Goal: Transaction & Acquisition: Subscribe to service/newsletter

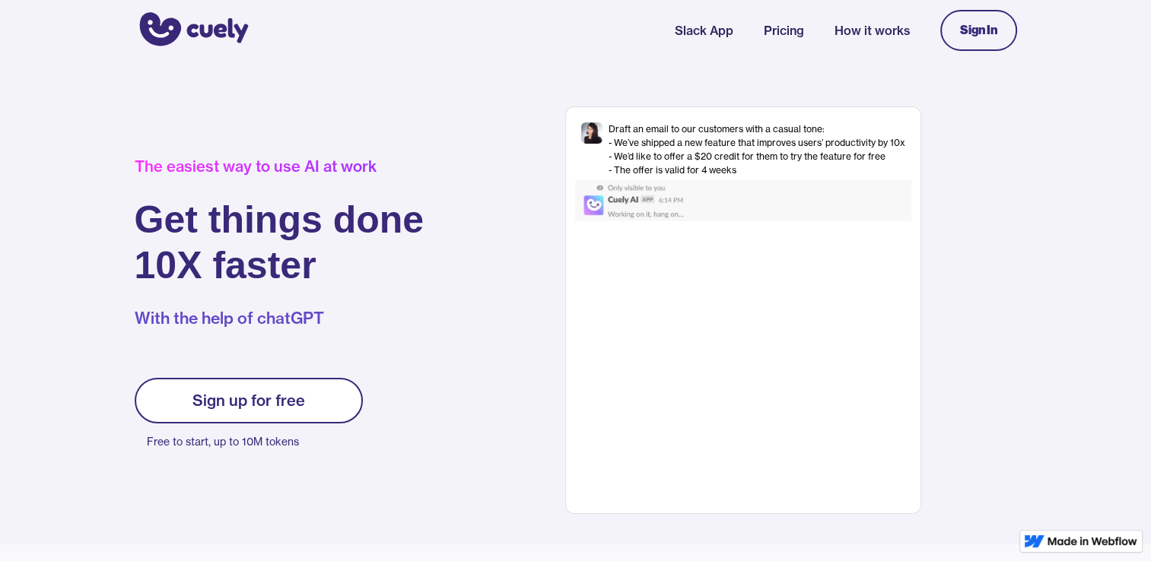
click at [691, 34] on link "Slack App" at bounding box center [704, 30] width 59 height 18
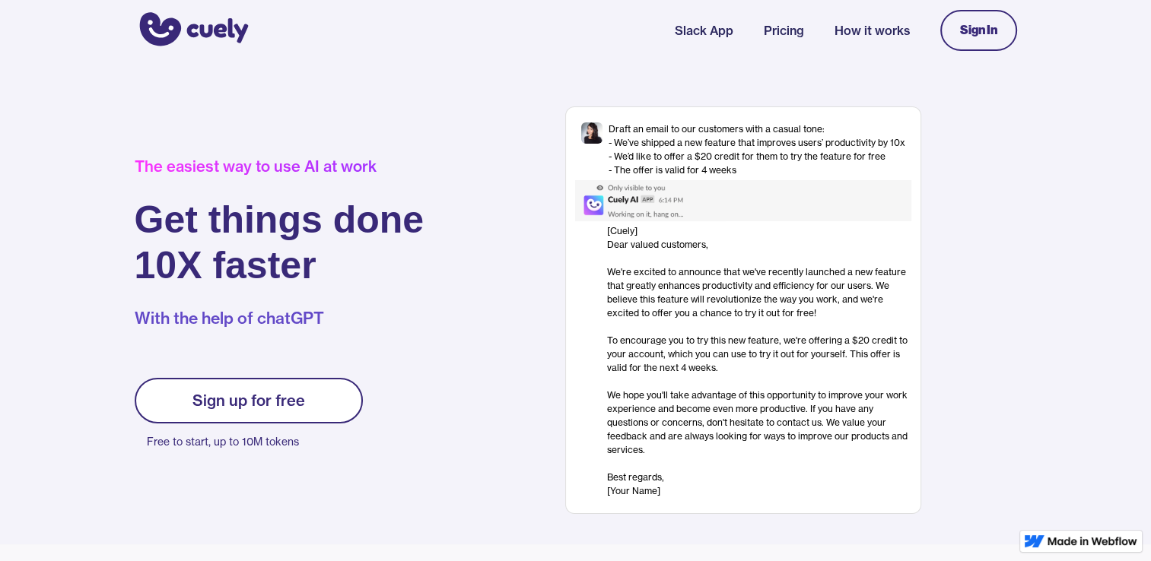
click at [847, 33] on link "How it works" at bounding box center [871, 30] width 75 height 18
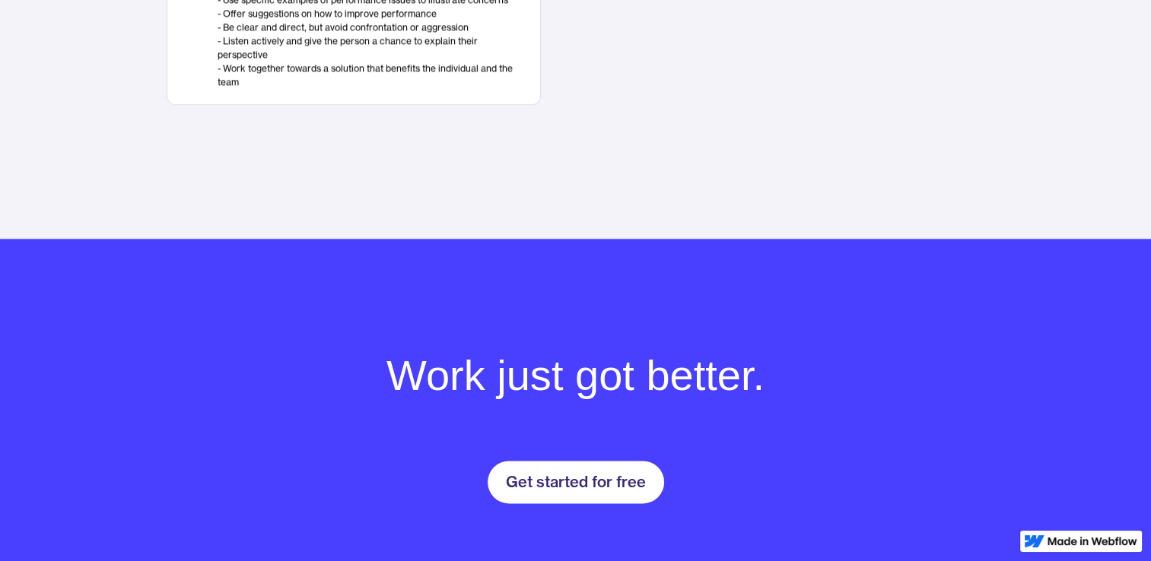
scroll to position [1856, 0]
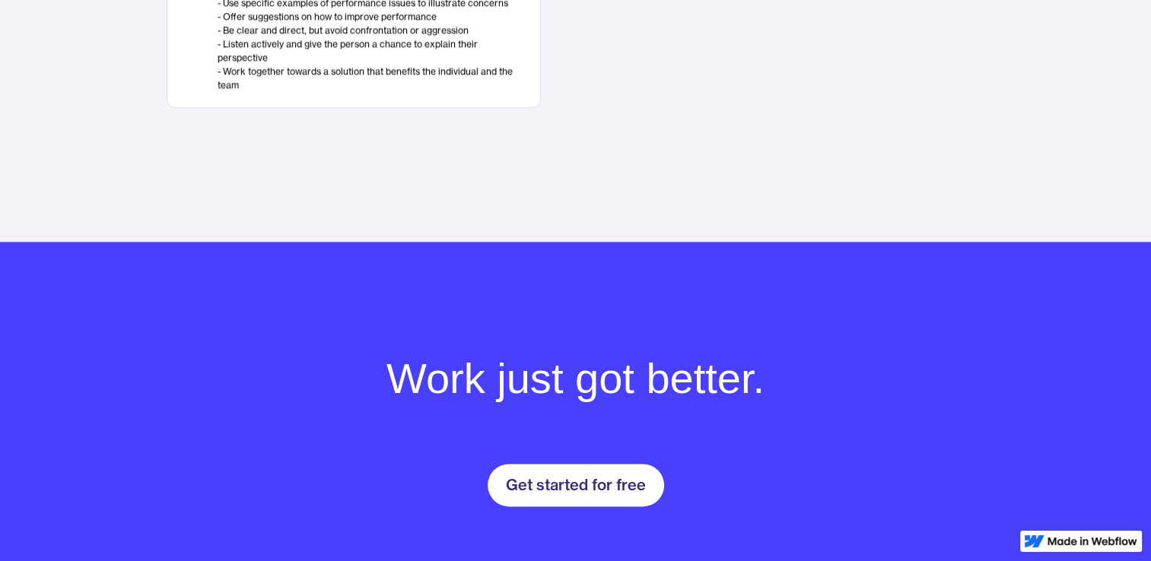
click at [614, 494] on div "Get started for free" at bounding box center [576, 485] width 140 height 18
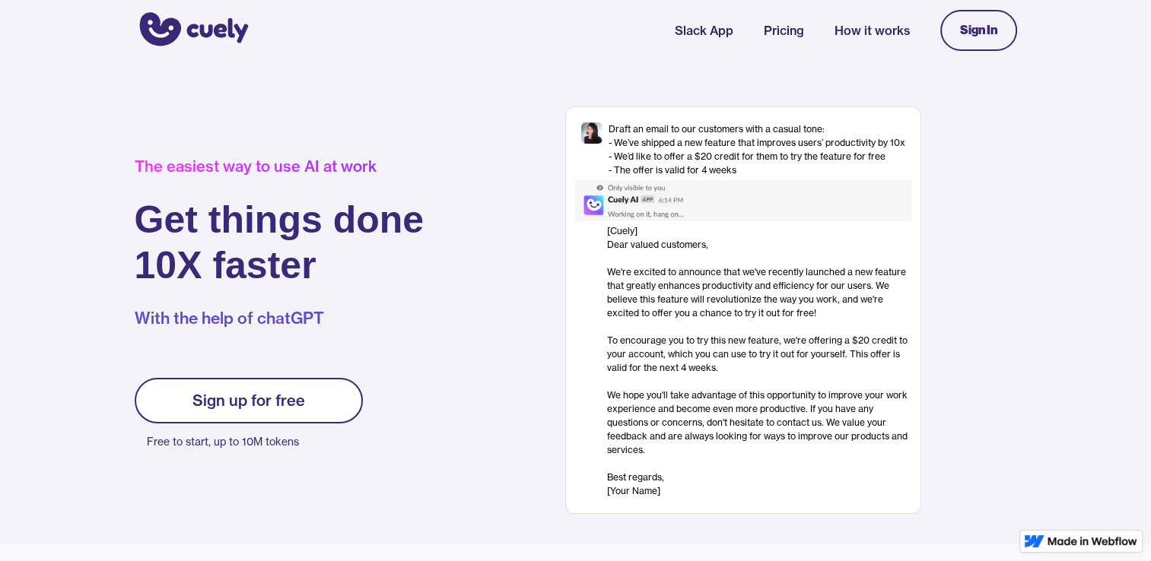
click at [980, 33] on div "Sign In" at bounding box center [978, 31] width 37 height 14
